Goal: Task Accomplishment & Management: Manage account settings

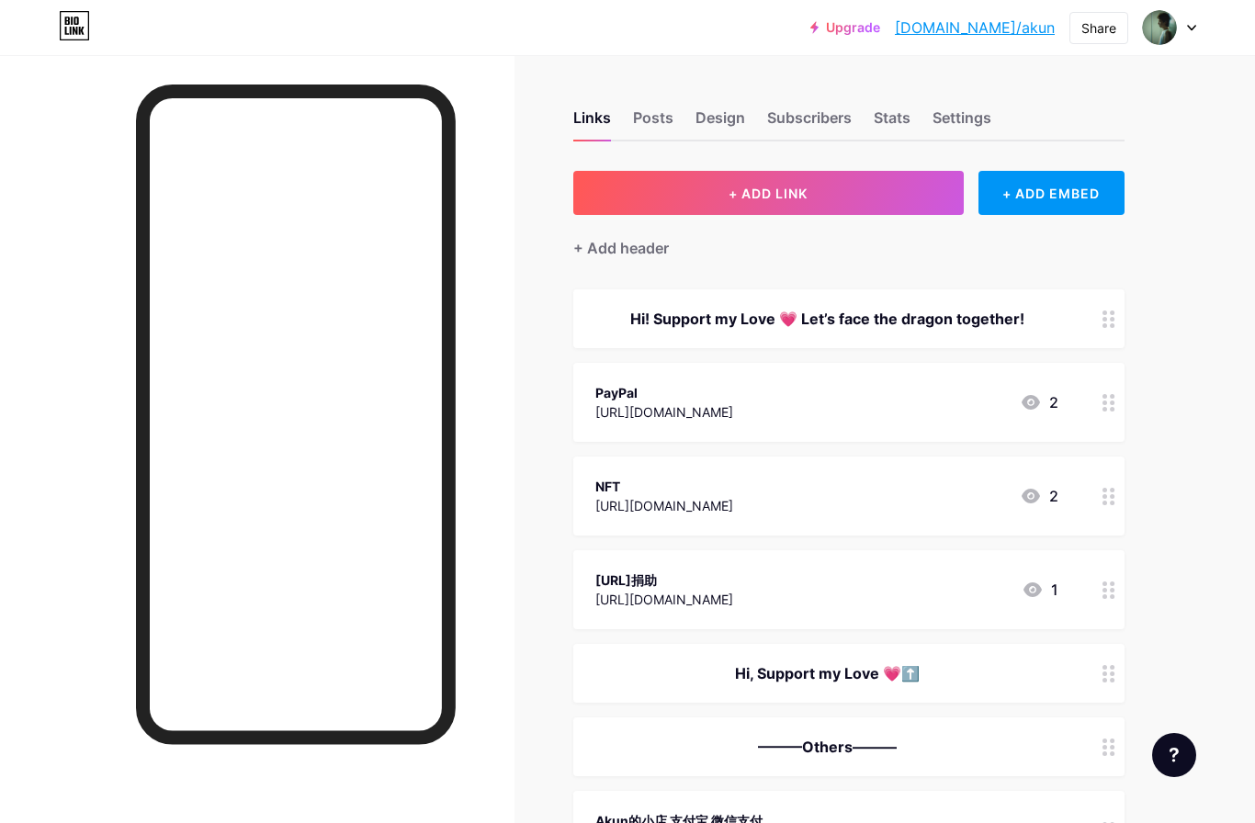
click at [1186, 29] on div at bounding box center [1169, 27] width 53 height 33
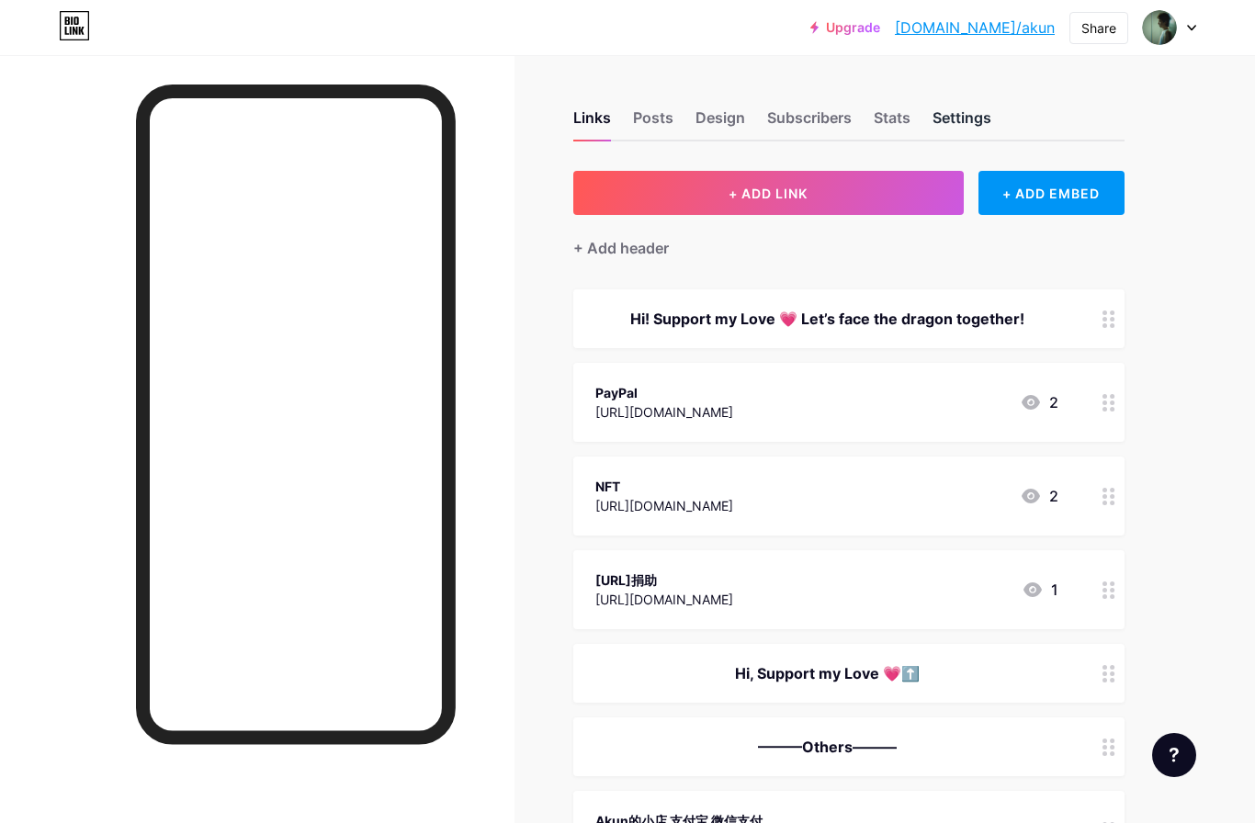
click at [968, 120] on div "Settings" at bounding box center [962, 123] width 59 height 33
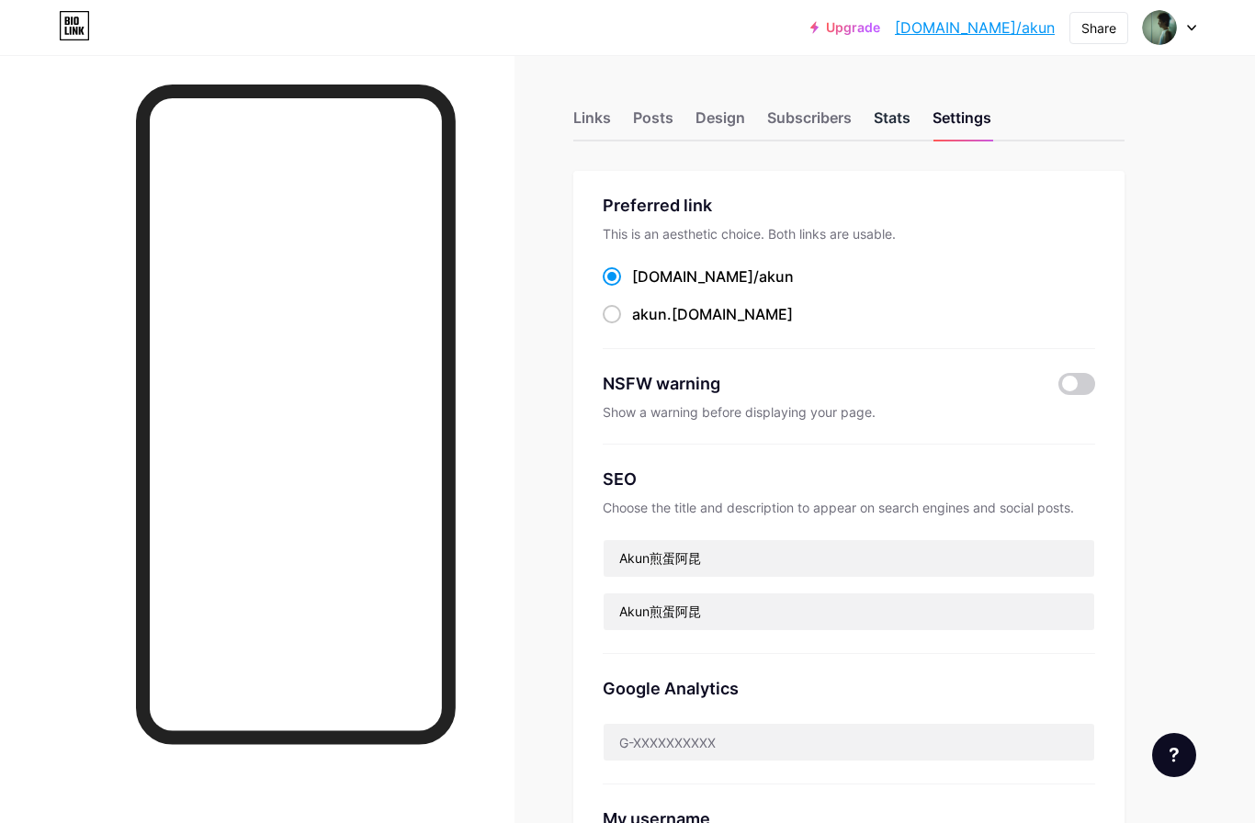
click at [901, 114] on div "Stats" at bounding box center [892, 123] width 37 height 33
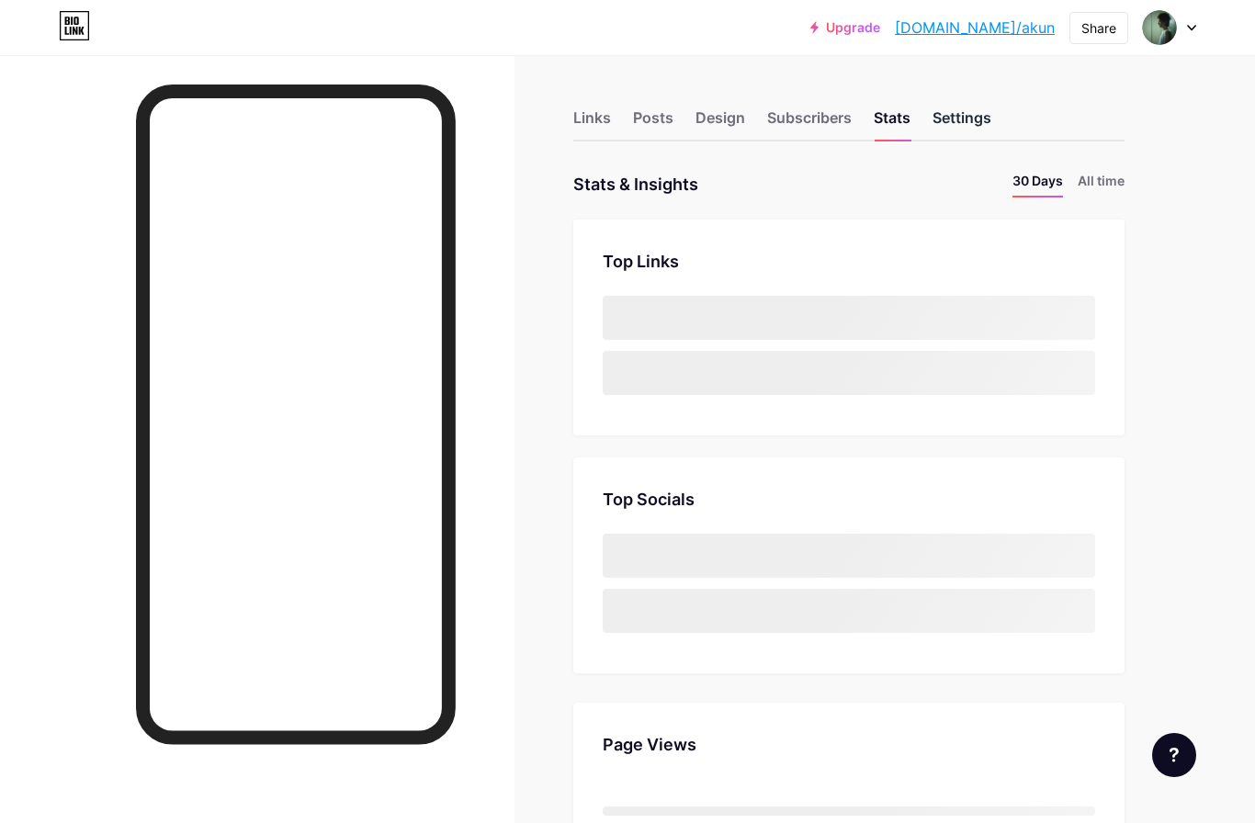
click at [966, 118] on div "Settings" at bounding box center [962, 123] width 59 height 33
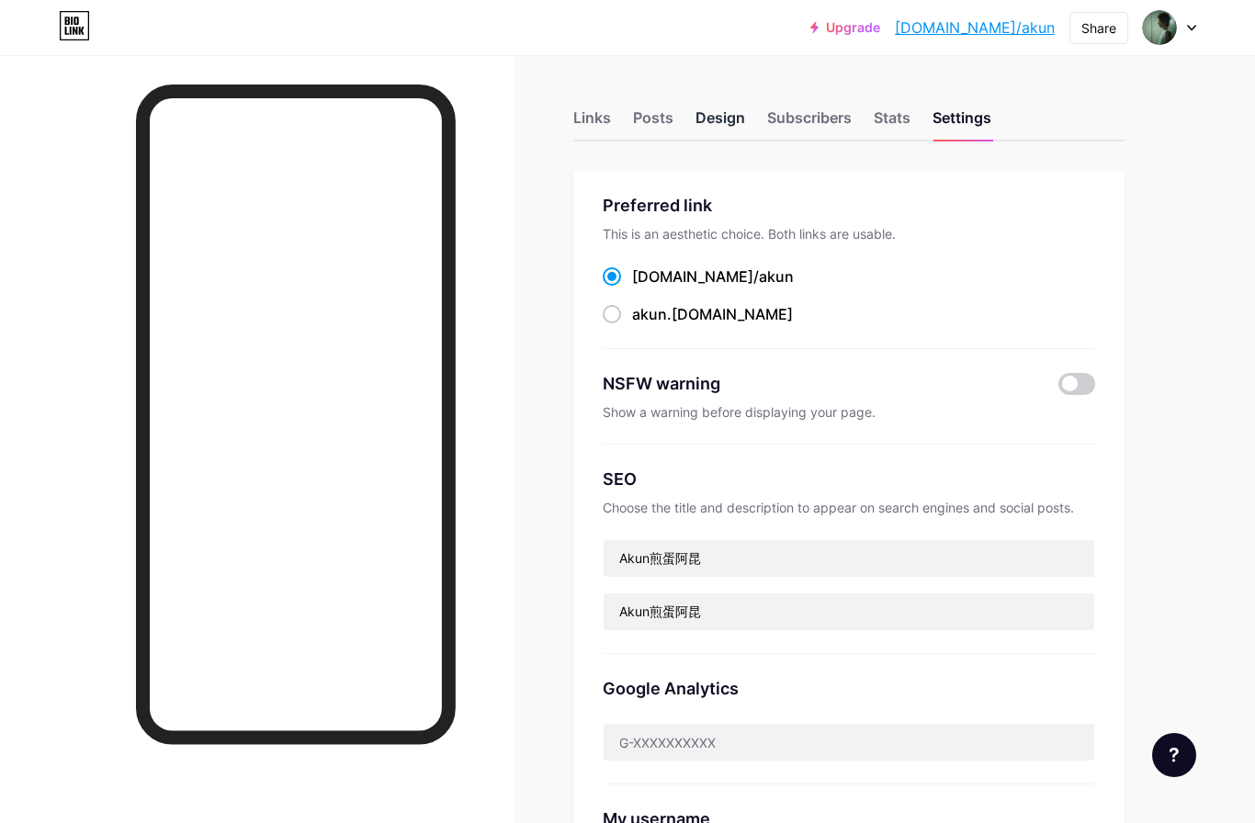
click at [698, 111] on div "Design" at bounding box center [721, 123] width 50 height 33
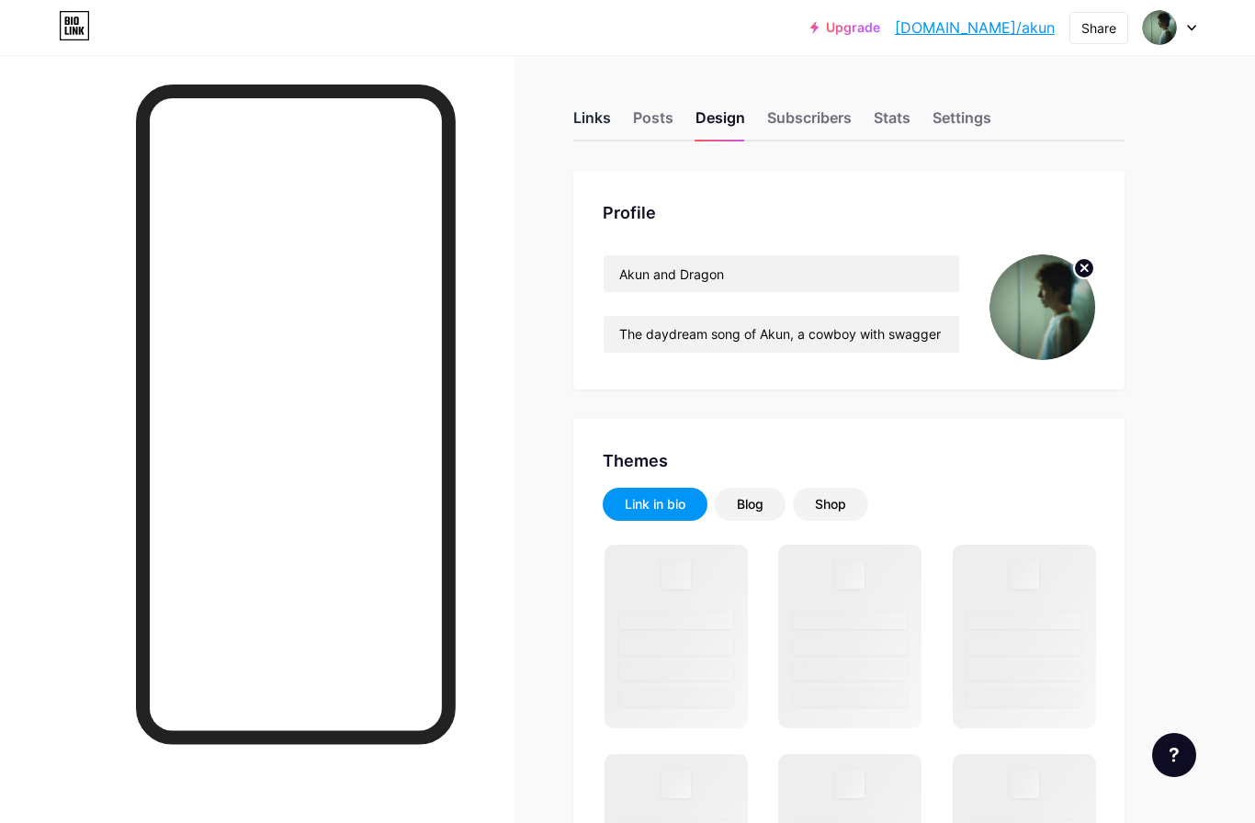
click at [610, 120] on div "Links" at bounding box center [592, 123] width 38 height 33
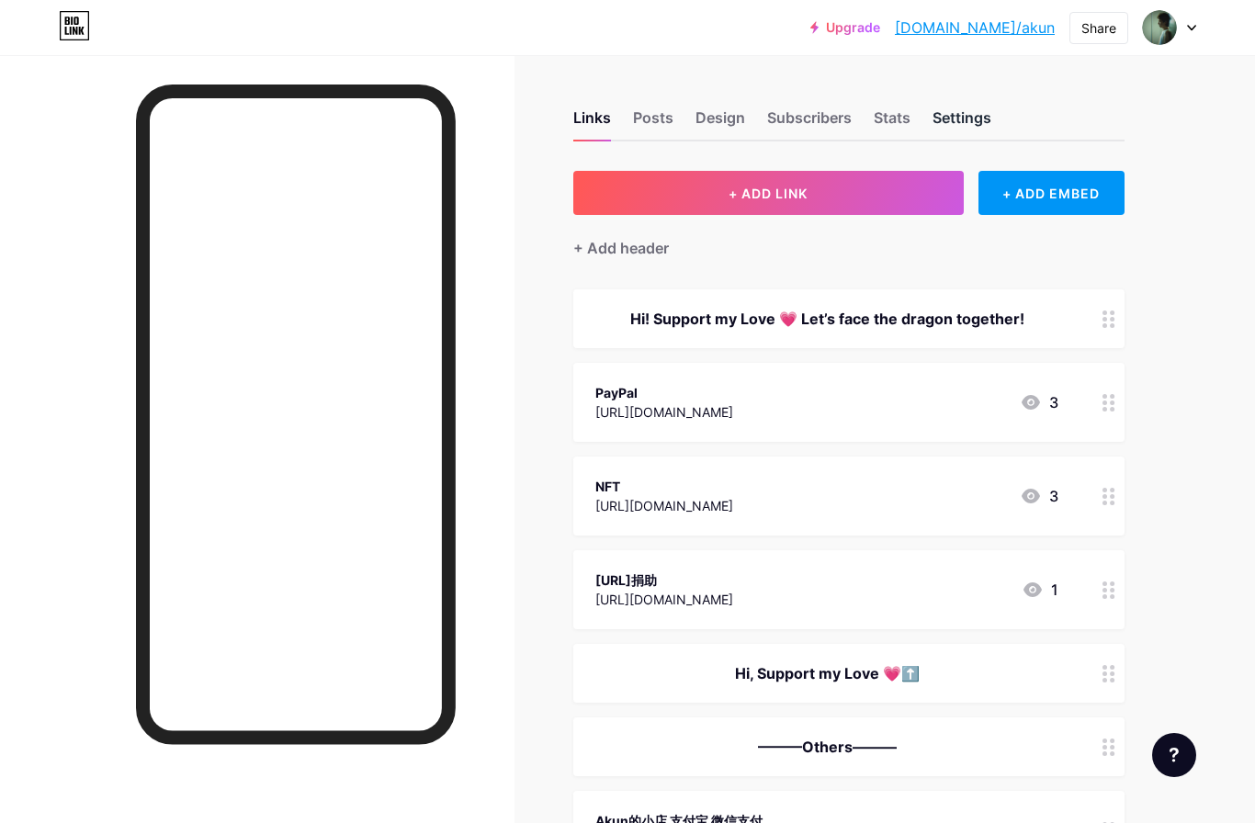
click at [970, 119] on div "Settings" at bounding box center [962, 123] width 59 height 33
